Goal: Transaction & Acquisition: Purchase product/service

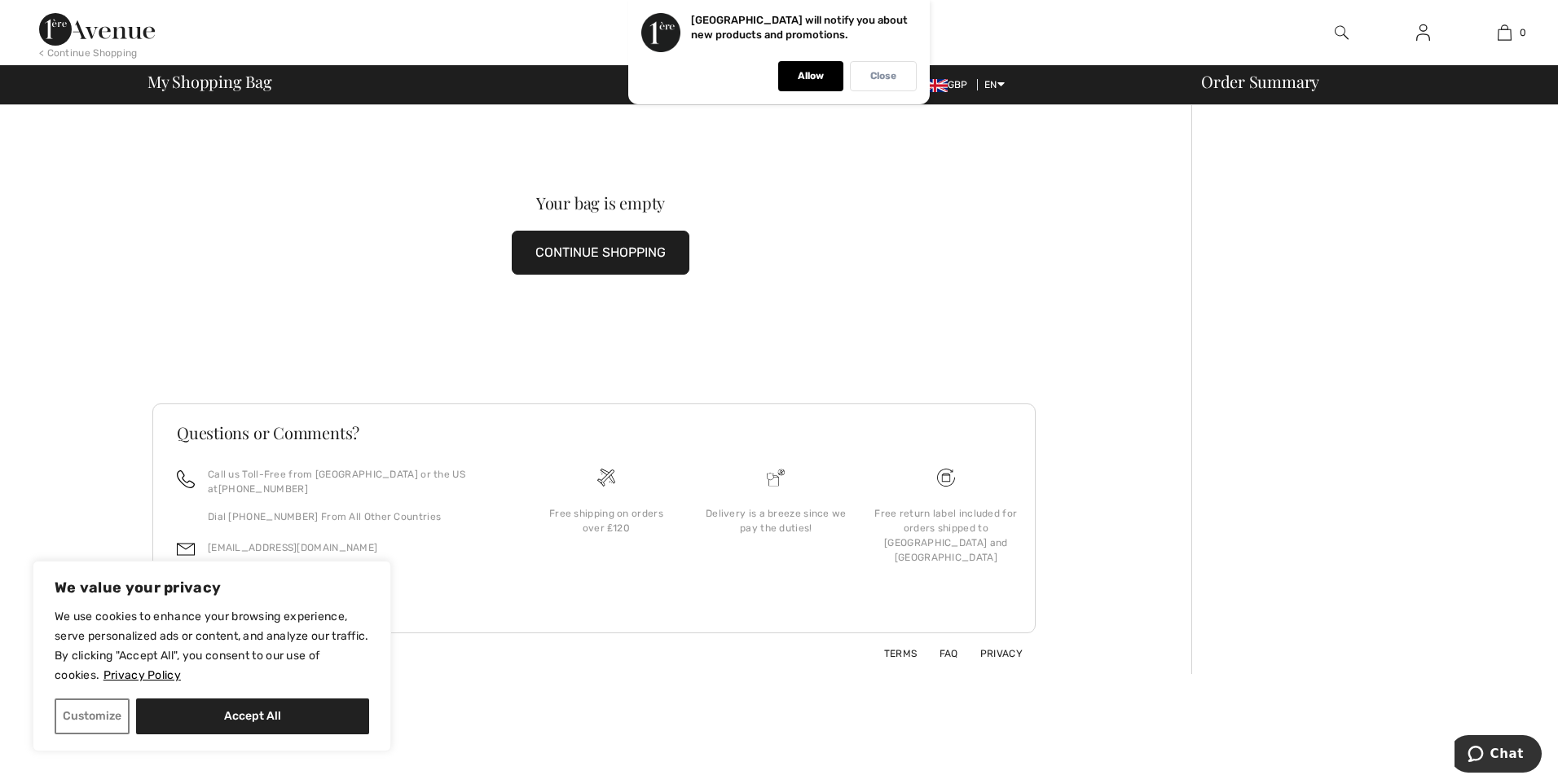
click at [903, 77] on div "Close" at bounding box center [883, 76] width 67 height 30
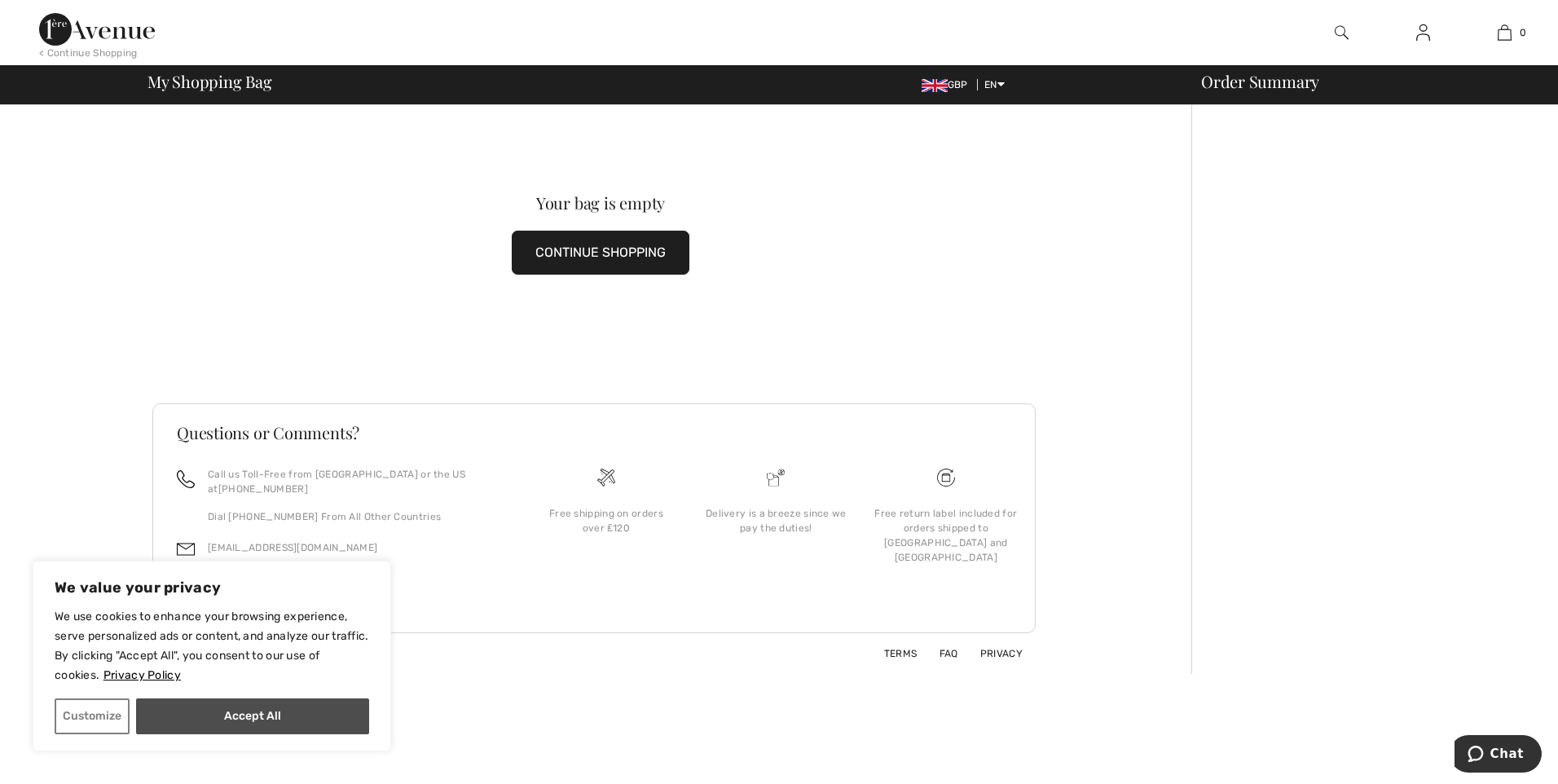
click at [306, 719] on button "Accept All" at bounding box center [252, 716] width 233 height 36
checkbox input "true"
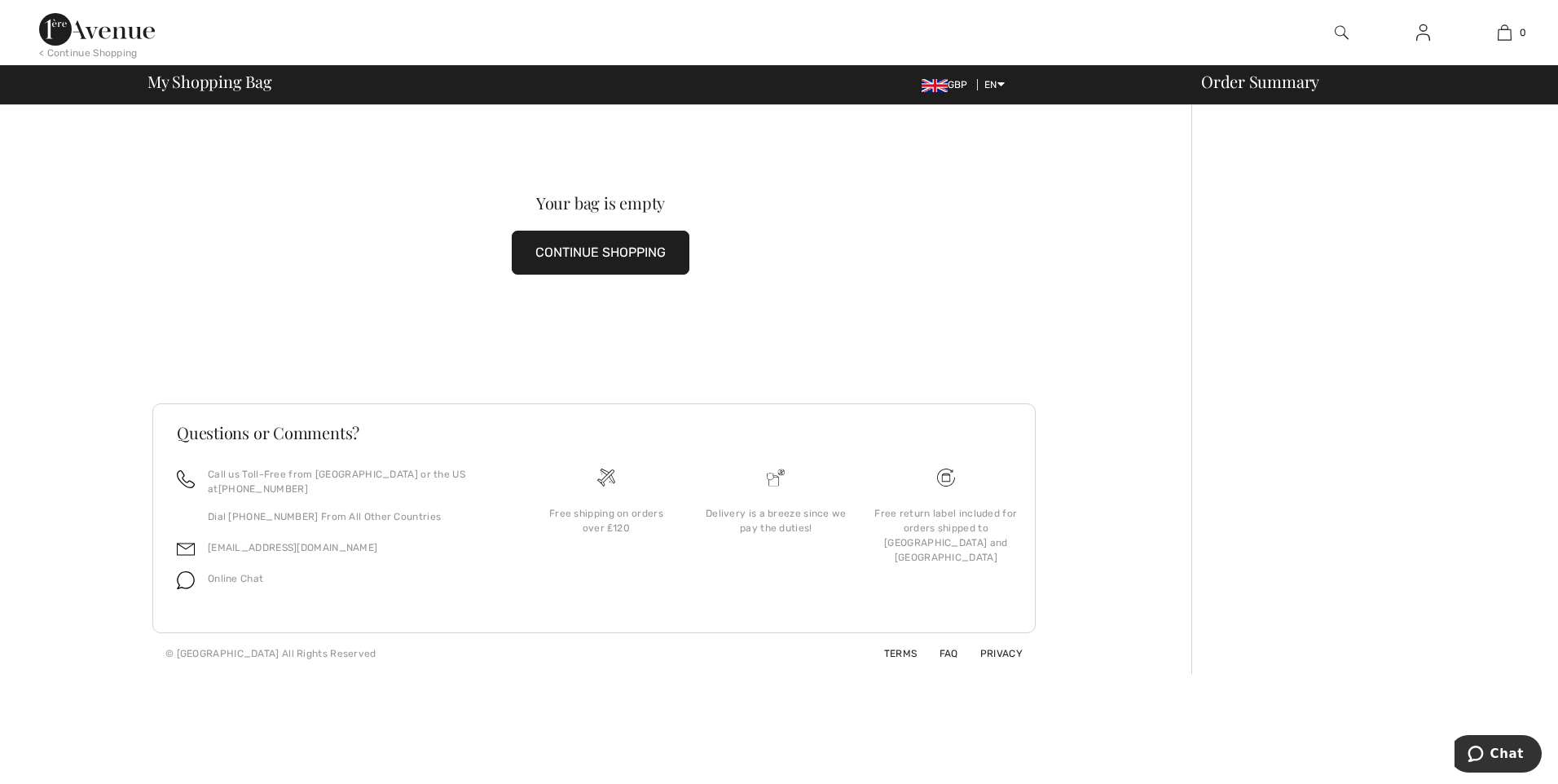
click at [1244, 97] on div "My Shopping Bag GBP EN English Français Order Summary" at bounding box center [779, 84] width 1558 height 39
click at [1251, 89] on div "Order Summary" at bounding box center [1365, 82] width 367 height 17
